Goal: Task Accomplishment & Management: Use online tool/utility

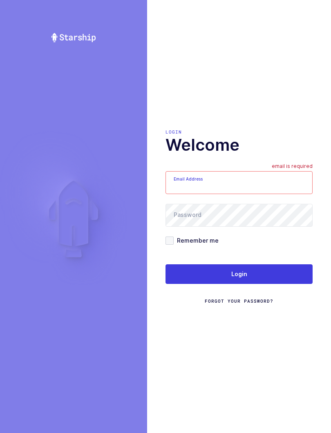
type input "mundo@janustrade.com"
click at [274, 280] on button "Login" at bounding box center [238, 274] width 147 height 20
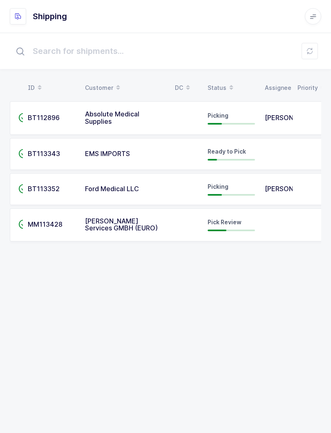
click at [233, 235] on td "Pick Review" at bounding box center [230, 224] width 57 height 33
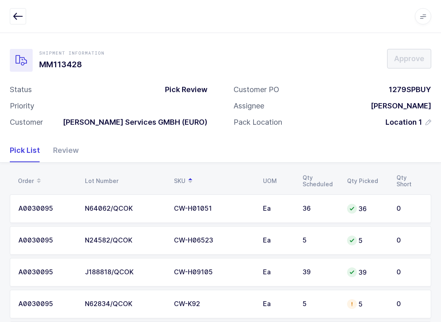
click at [56, 150] on div "Review" at bounding box center [63, 151] width 32 height 24
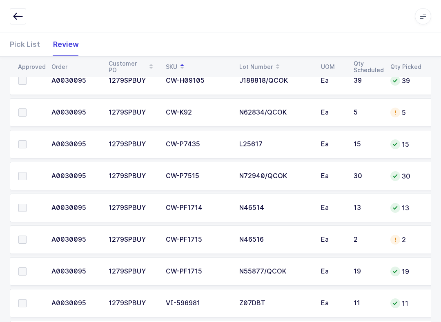
scroll to position [238, 0]
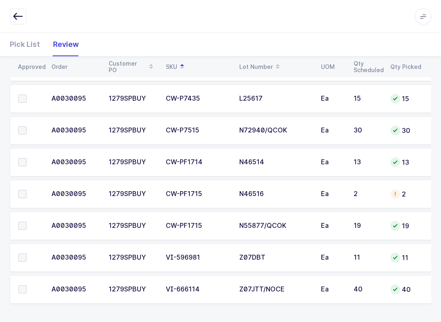
click at [27, 260] on label at bounding box center [29, 258] width 23 height 8
click at [27, 254] on input "checkbox" at bounding box center [27, 254] width 0 height 0
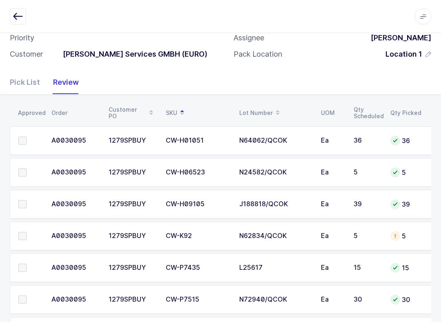
scroll to position [70, 0]
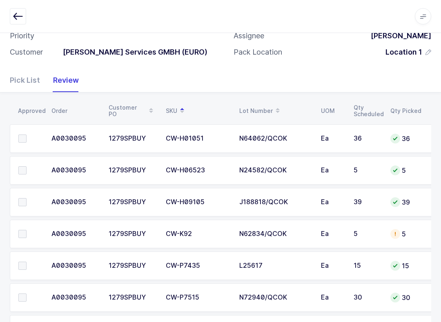
click at [25, 167] on span at bounding box center [22, 171] width 8 height 8
click at [27, 167] on input "checkbox" at bounding box center [27, 167] width 0 height 0
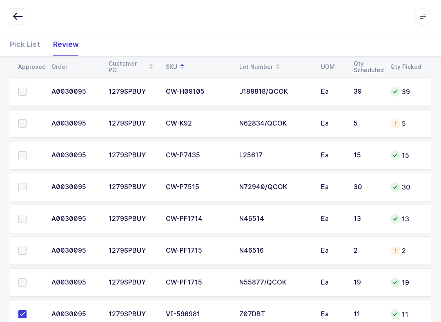
scroll to position [206, 0]
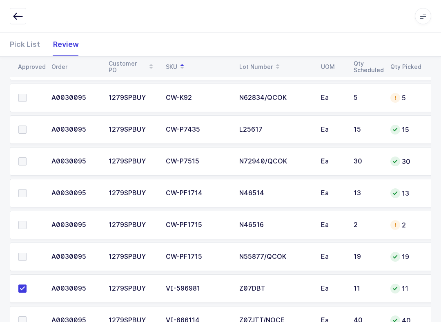
click at [25, 190] on span at bounding box center [22, 194] width 8 height 8
click at [27, 190] on input "checkbox" at bounding box center [27, 190] width 0 height 0
click at [27, 94] on label at bounding box center [29, 98] width 23 height 8
click at [27, 94] on input "checkbox" at bounding box center [27, 94] width 0 height 0
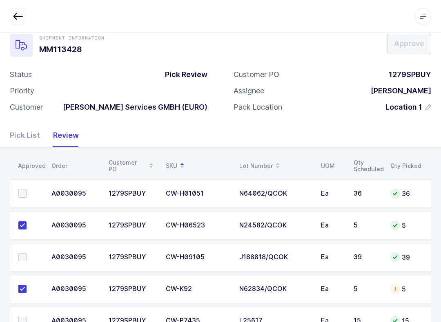
scroll to position [0, 0]
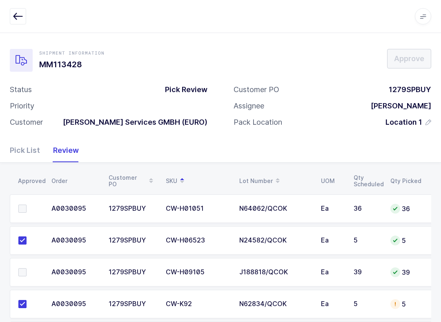
click at [27, 205] on label at bounding box center [29, 209] width 23 height 8
click at [27, 205] on input "checkbox" at bounding box center [27, 205] width 0 height 0
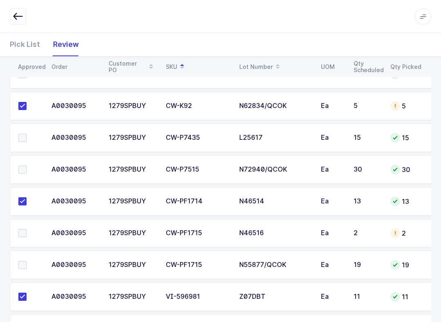
scroll to position [207, 0]
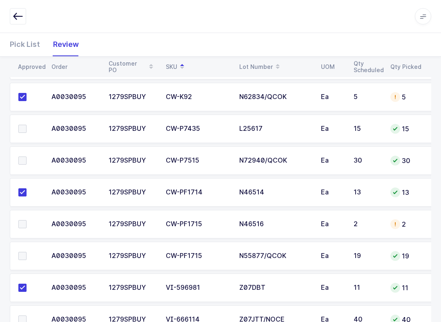
click at [24, 158] on span at bounding box center [22, 161] width 8 height 8
click at [27, 157] on input "checkbox" at bounding box center [27, 157] width 0 height 0
click at [27, 252] on label at bounding box center [29, 256] width 23 height 8
click at [27, 252] on input "checkbox" at bounding box center [27, 252] width 0 height 0
click at [29, 224] on label at bounding box center [29, 224] width 23 height 8
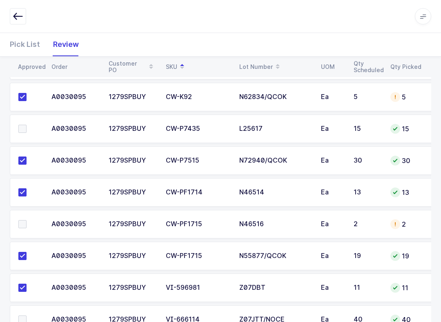
click at [27, 220] on input "checkbox" at bounding box center [27, 220] width 0 height 0
click at [33, 125] on label at bounding box center [29, 129] width 23 height 8
click at [27, 125] on input "checkbox" at bounding box center [27, 125] width 0 height 0
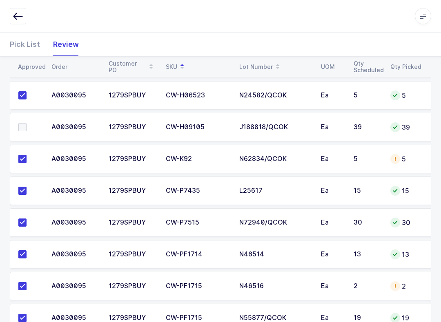
scroll to position [238, 0]
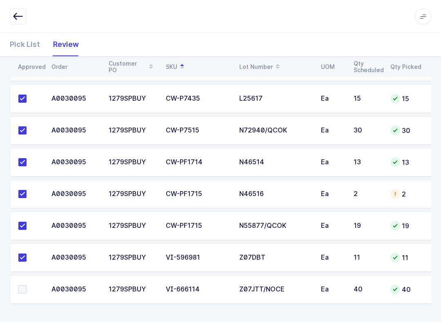
click at [27, 298] on td at bounding box center [28, 289] width 37 height 29
click at [26, 289] on span at bounding box center [22, 290] width 8 height 8
click at [27, 286] on input "checkbox" at bounding box center [27, 286] width 0 height 0
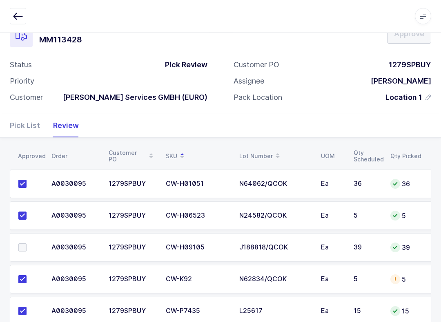
scroll to position [27, 0]
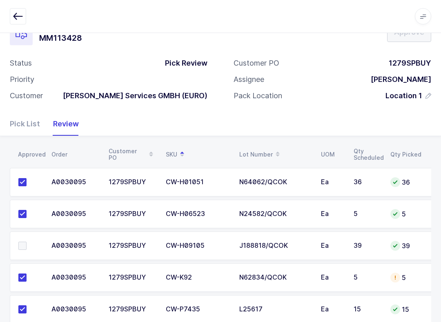
click at [31, 247] on label at bounding box center [29, 246] width 23 height 8
click at [27, 242] on input "checkbox" at bounding box center [27, 242] width 0 height 0
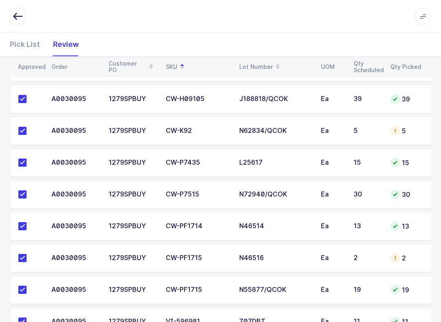
scroll to position [169, 0]
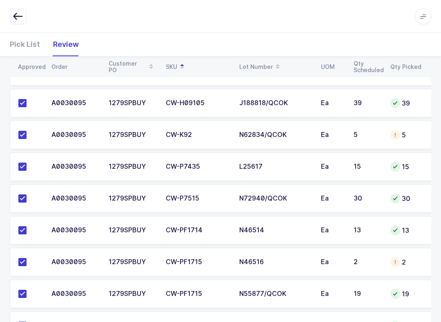
click at [299, 271] on td "N46516" at bounding box center [275, 262] width 82 height 29
click at [12, 47] on div "Pick List" at bounding box center [28, 45] width 37 height 24
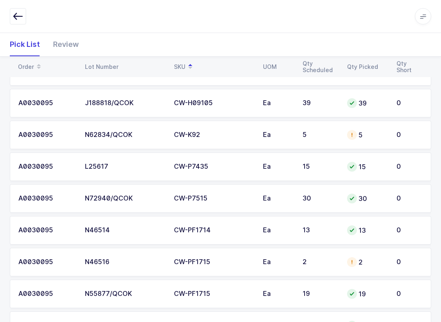
click at [162, 259] on div "N46516" at bounding box center [124, 262] width 79 height 7
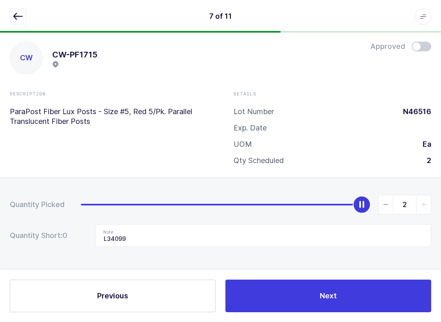
scroll to position [8, 0]
click at [24, 24] on button "button" at bounding box center [18, 16] width 16 height 16
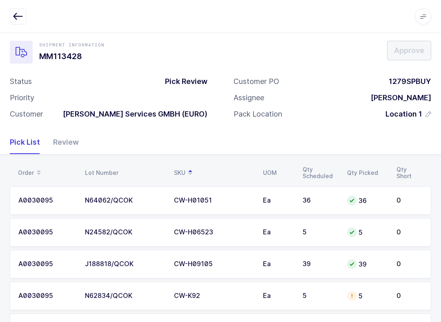
click at [189, 293] on div "CW-K92" at bounding box center [213, 296] width 79 height 7
